Goal: Information Seeking & Learning: Understand process/instructions

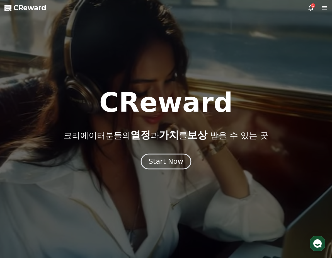
click at [174, 156] on button "Start Now" at bounding box center [166, 161] width 50 height 16
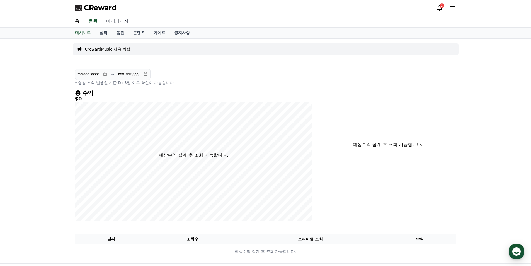
click at [121, 20] on link "마이페이지" at bounding box center [117, 22] width 31 height 12
select select "**********"
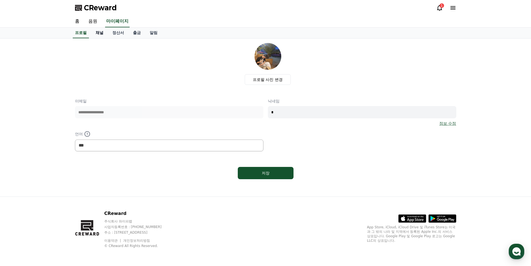
click at [101, 32] on link "채널" at bounding box center [99, 33] width 17 height 11
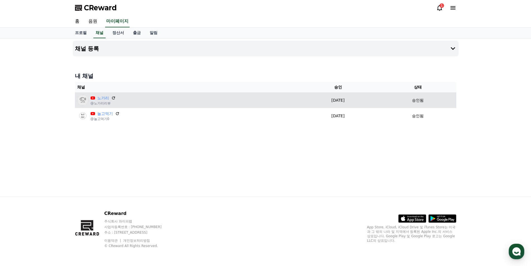
click at [141, 98] on div "노가리 @노가리리뷰" at bounding box center [185, 100] width 217 height 11
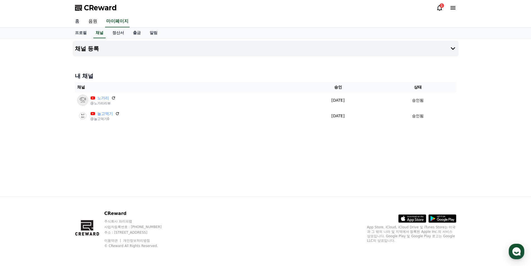
click at [76, 21] on link "홈" at bounding box center [77, 22] width 13 height 12
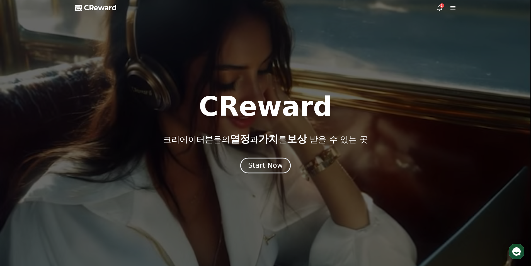
click at [265, 168] on div "Start Now" at bounding box center [265, 165] width 35 height 9
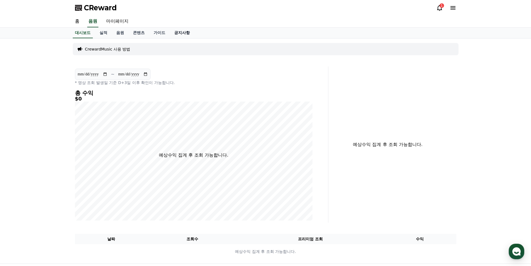
click at [176, 33] on link "공지사항" at bounding box center [182, 33] width 25 height 11
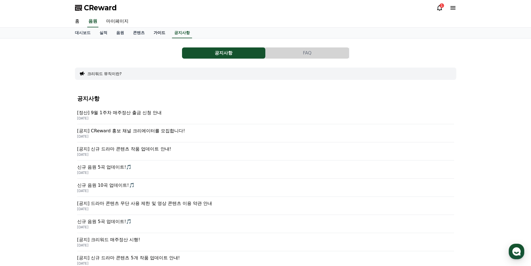
click at [165, 34] on link "가이드" at bounding box center [159, 33] width 21 height 11
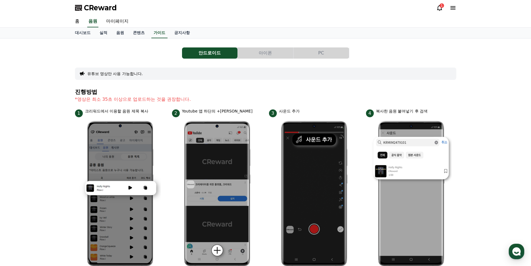
click at [332, 52] on button "PC" at bounding box center [321, 52] width 55 height 11
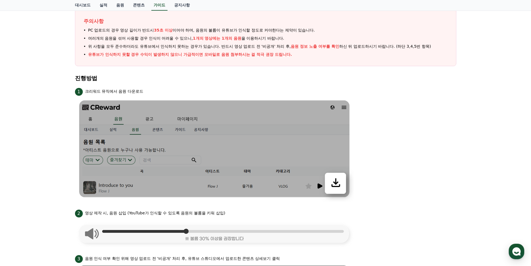
scroll to position [54, 0]
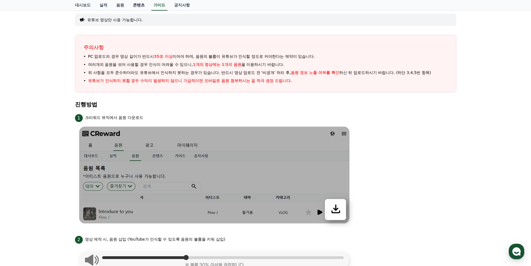
click at [143, 6] on link "콘텐츠" at bounding box center [139, 5] width 21 height 11
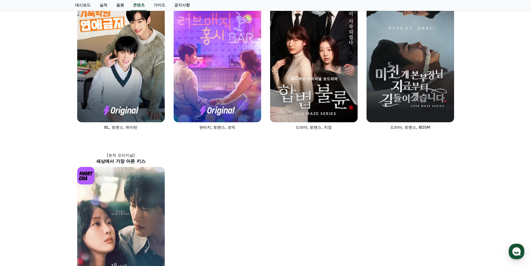
scroll to position [251, 0]
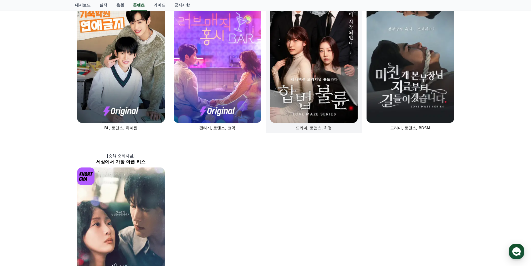
click at [299, 86] on img at bounding box center [314, 56] width 88 height 131
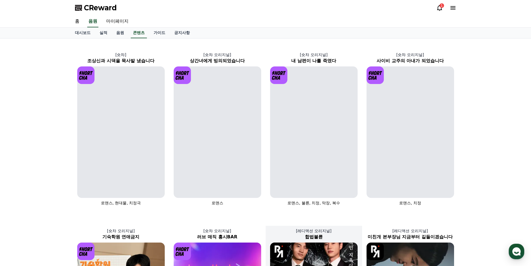
select select
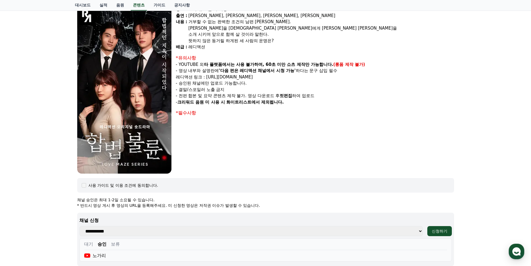
scroll to position [56, 0]
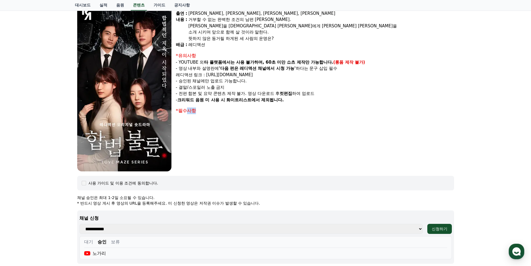
drag, startPoint x: 186, startPoint y: 113, endPoint x: 200, endPoint y: 136, distance: 27.1
click at [199, 136] on div "장르 : 드라마, 로맨스, 치정 출연 : [PERSON_NAME], [PERSON_NAME], [PERSON_NAME], [PERSON_NAM…" at bounding box center [315, 87] width 278 height 167
click at [200, 136] on div "장르 : 드라마, 로맨스, 치정 출연 : [PERSON_NAME], [PERSON_NAME], [PERSON_NAME], [PERSON_NAM…" at bounding box center [315, 87] width 278 height 167
drag, startPoint x: 216, startPoint y: 154, endPoint x: 221, endPoint y: 157, distance: 6.2
click at [221, 157] on div "장르 : 드라마, 로맨스, 치정 출연 : [PERSON_NAME], [PERSON_NAME], [PERSON_NAME], [PERSON_NAM…" at bounding box center [315, 87] width 278 height 167
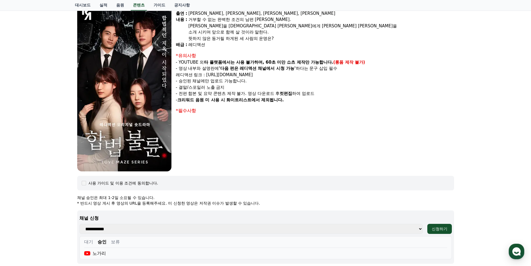
click at [221, 157] on div "장르 : 드라마, 로맨스, 치정 출연 : [PERSON_NAME], [PERSON_NAME], [PERSON_NAME], [PERSON_NAM…" at bounding box center [315, 87] width 278 height 167
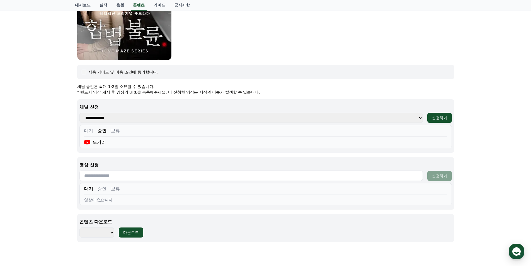
scroll to position [221, 0]
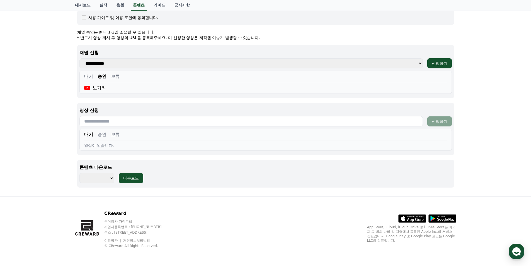
click at [103, 136] on button "승인" at bounding box center [102, 134] width 9 height 7
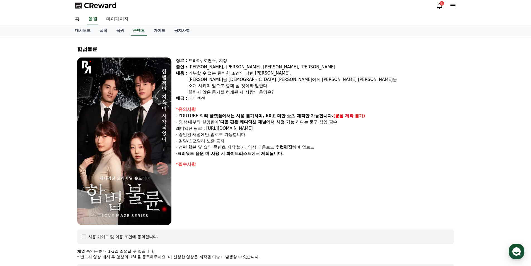
scroll to position [0, 0]
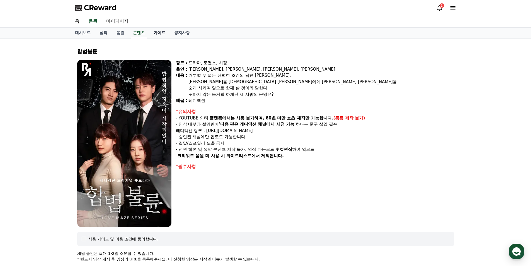
click at [158, 33] on link "가이드" at bounding box center [159, 33] width 21 height 11
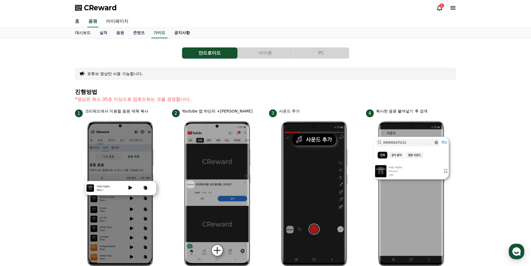
click at [182, 37] on link "공지사항" at bounding box center [182, 33] width 25 height 11
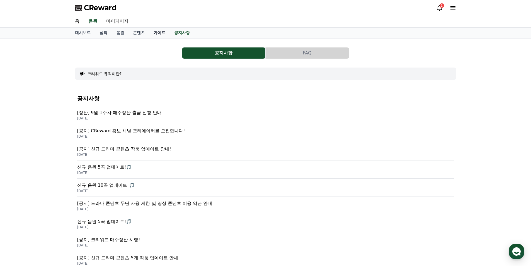
click at [158, 34] on link "가이드" at bounding box center [159, 33] width 21 height 11
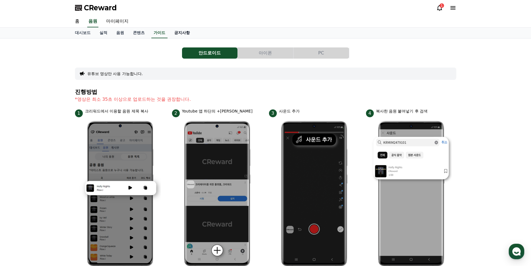
click at [179, 32] on link "공지사항" at bounding box center [182, 33] width 25 height 11
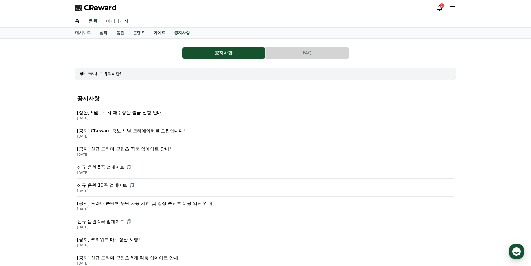
click at [157, 32] on link "가이드" at bounding box center [159, 33] width 21 height 11
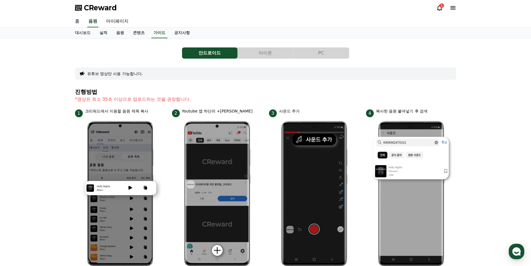
click at [75, 24] on link "홈" at bounding box center [77, 22] width 13 height 12
